Goal: Task Accomplishment & Management: Manage account settings

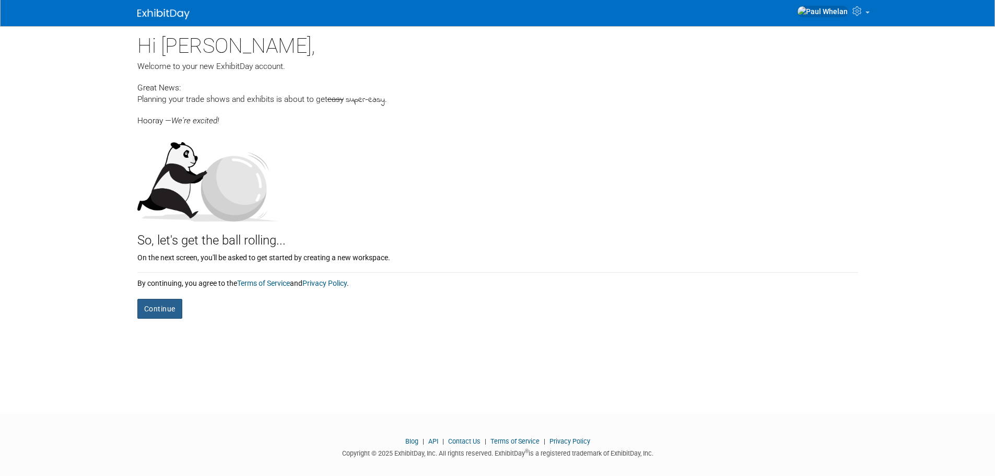
click at [157, 307] on button "Continue" at bounding box center [159, 309] width 45 height 20
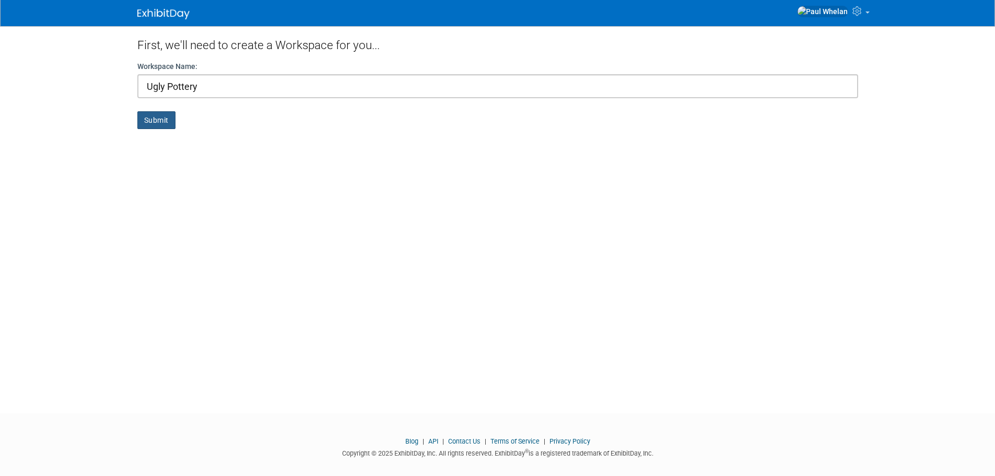
type input "Ugly Pottery"
click at [158, 126] on button "Submit" at bounding box center [156, 120] width 38 height 18
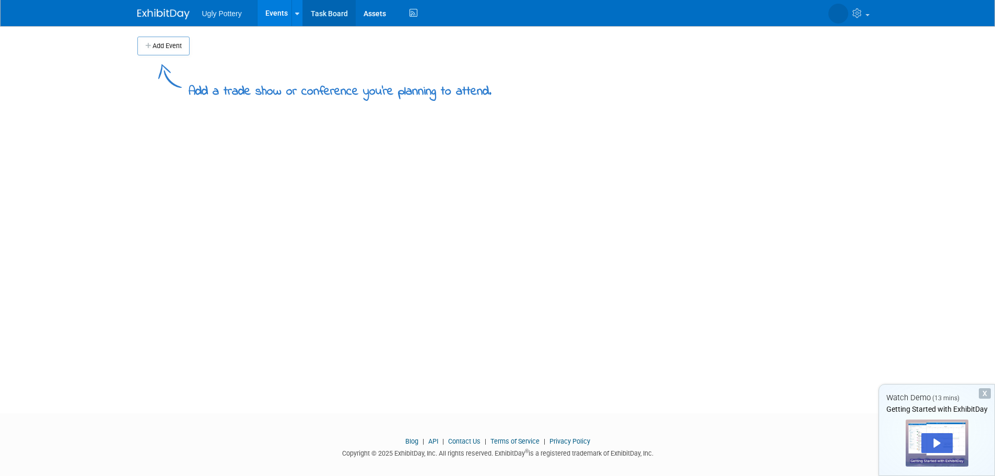
click at [333, 14] on link "Task Board" at bounding box center [329, 13] width 53 height 26
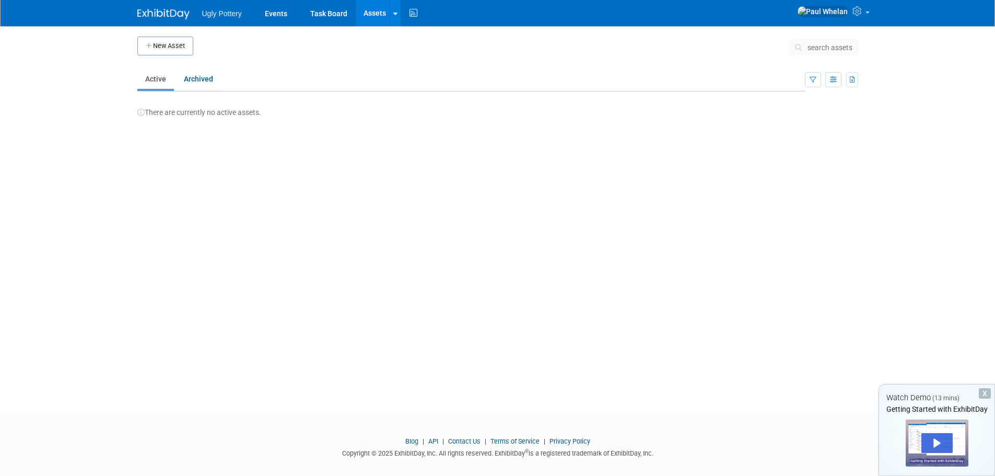
click at [214, 16] on span "Ugly Pottery" at bounding box center [222, 13] width 40 height 8
click at [281, 14] on link "Events" at bounding box center [276, 13] width 38 height 26
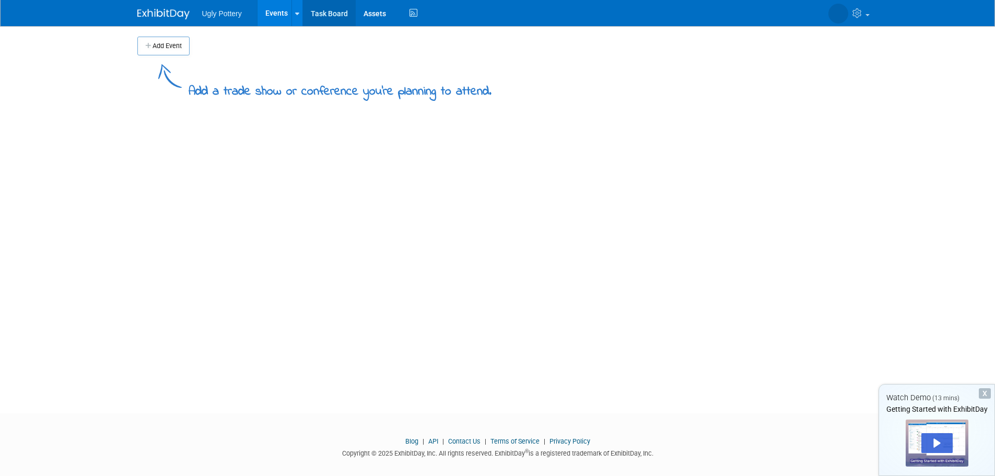
click at [332, 16] on link "Task Board" at bounding box center [329, 13] width 53 height 26
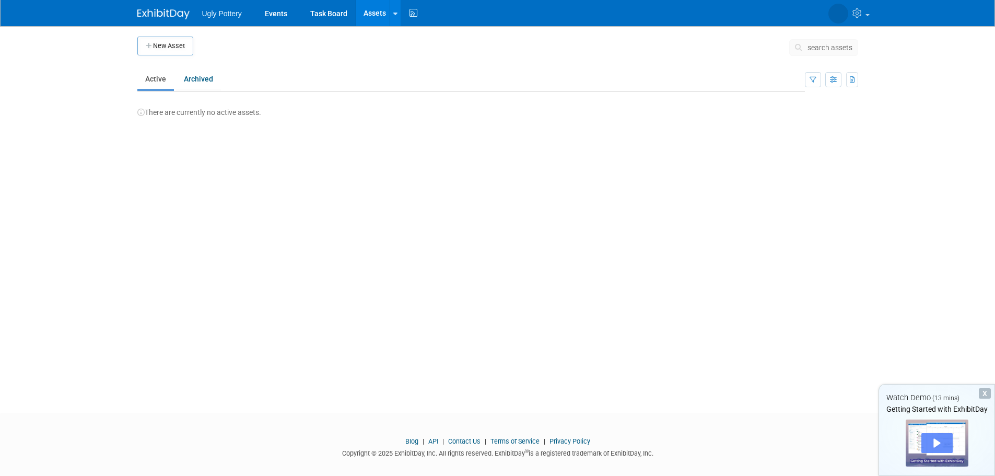
click at [928, 444] on div "Play" at bounding box center [936, 443] width 31 height 20
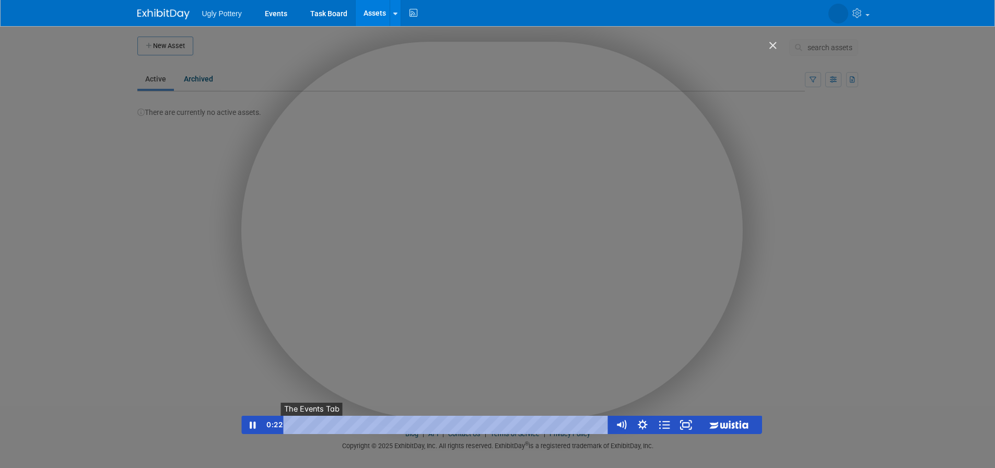
click at [315, 425] on button "●" at bounding box center [318, 425] width 9 height 18
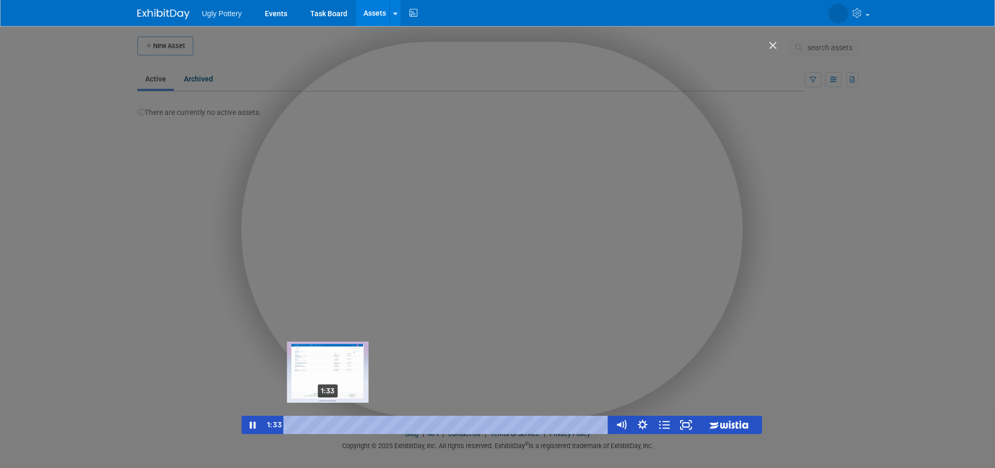
click at [328, 427] on div "1:33" at bounding box center [447, 425] width 313 height 18
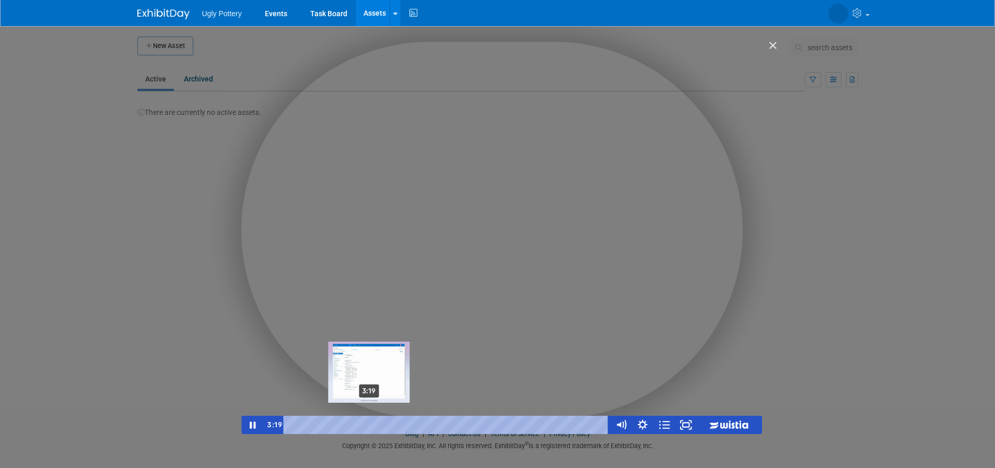
click at [369, 426] on div "3:19" at bounding box center [447, 425] width 313 height 18
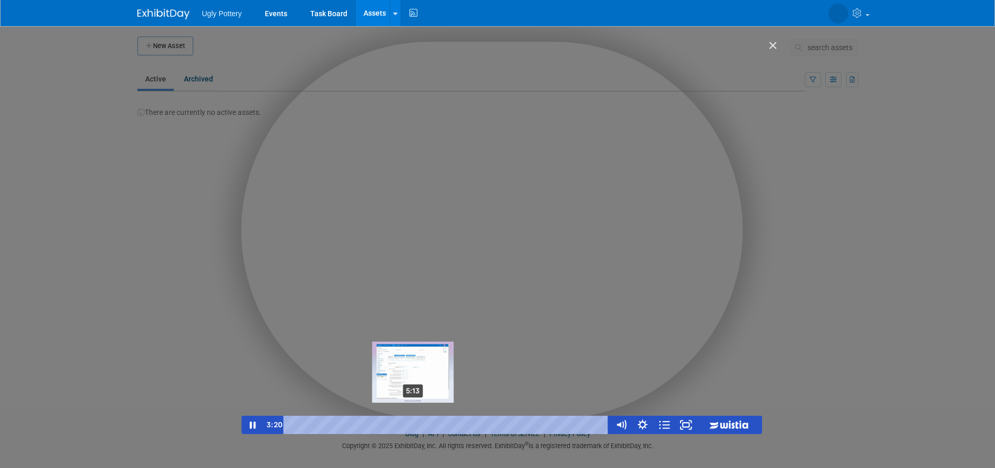
click at [414, 426] on div "5:13" at bounding box center [447, 425] width 313 height 18
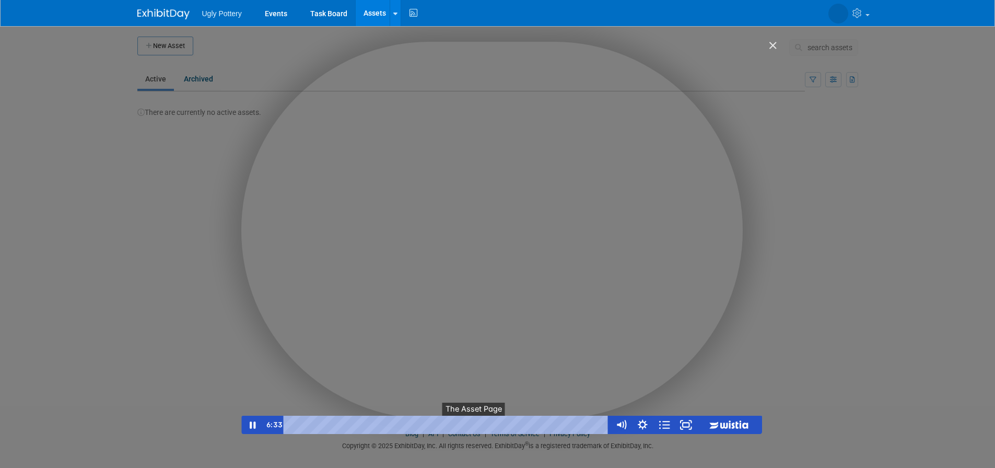
click at [480, 427] on button "●" at bounding box center [483, 425] width 9 height 18
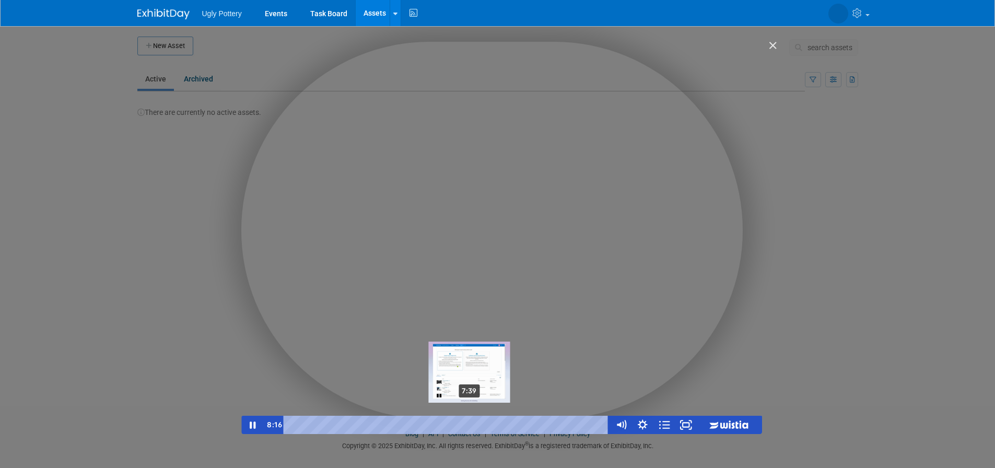
click at [471, 426] on div "7:39" at bounding box center [447, 425] width 313 height 18
click at [477, 424] on div "7:57" at bounding box center [447, 425] width 313 height 18
click at [492, 423] on div "8:31" at bounding box center [447, 425] width 313 height 18
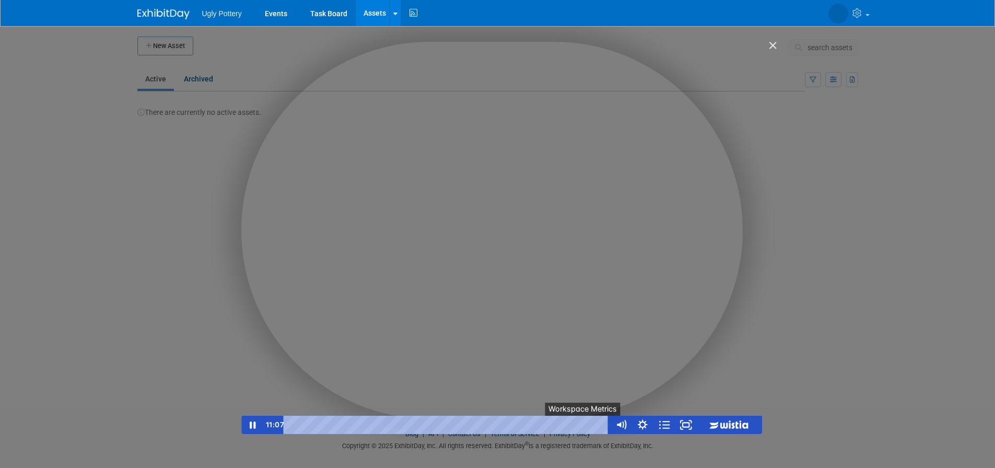
click at [591, 427] on button "●" at bounding box center [593, 425] width 9 height 18
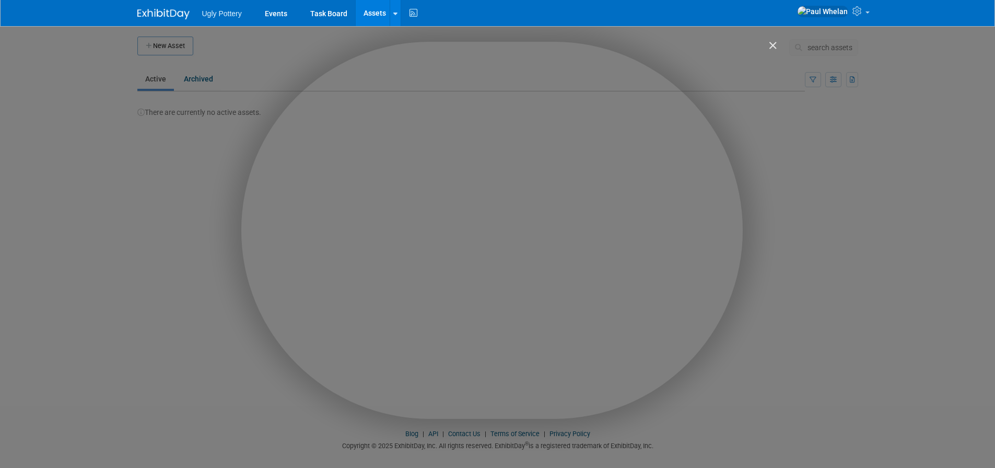
click at [769, 45] on img "Close" at bounding box center [768, 50] width 18 height 18
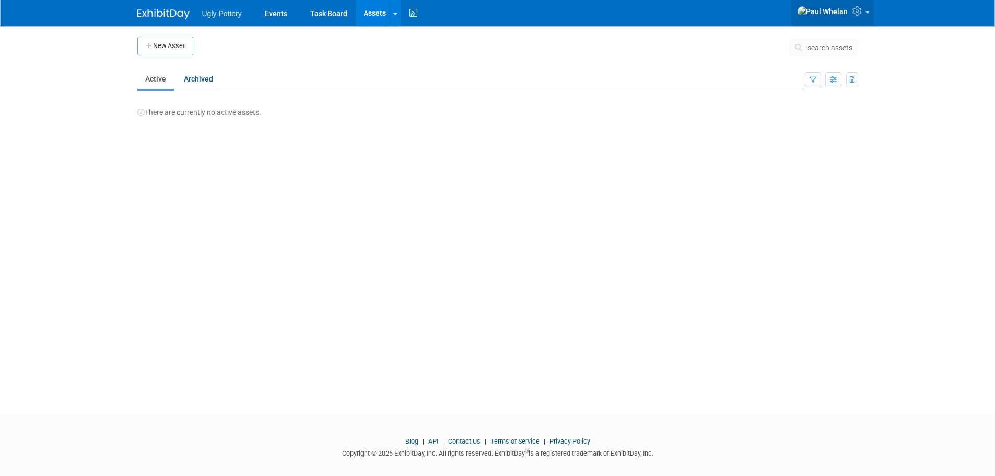
click at [866, 14] on span at bounding box center [867, 12] width 4 height 2
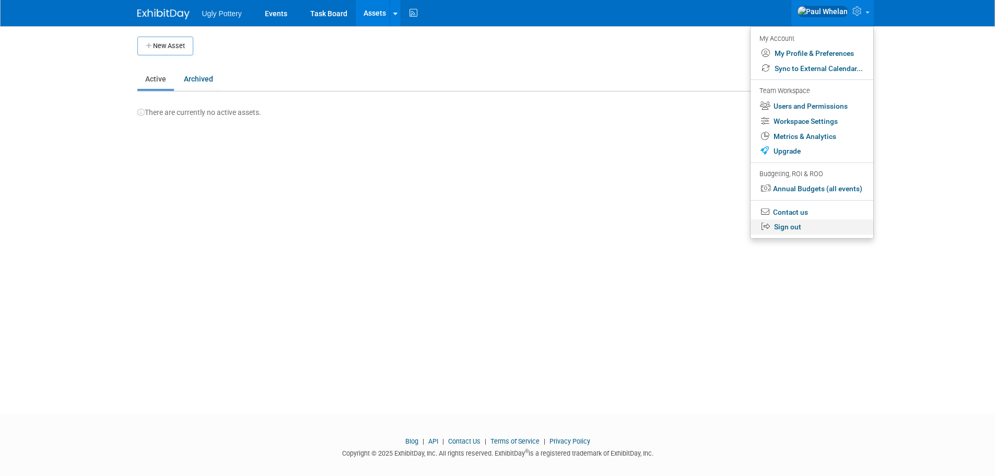
click at [793, 221] on link "Sign out" at bounding box center [811, 226] width 123 height 15
